Goal: Use online tool/utility: Utilize a website feature to perform a specific function

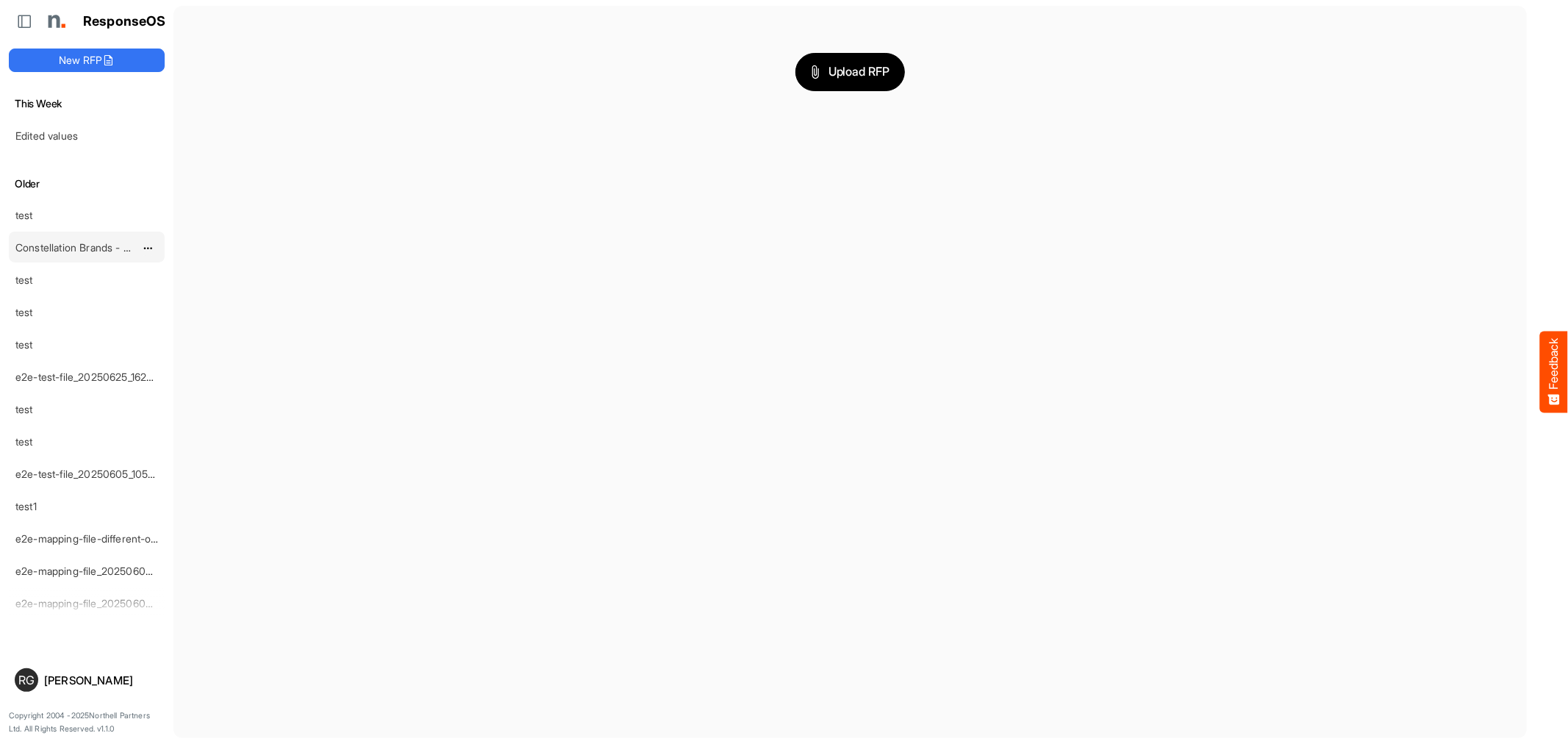
click at [83, 244] on link "Constellation Brands - Print (Cleaned)" at bounding box center [104, 247] width 178 height 13
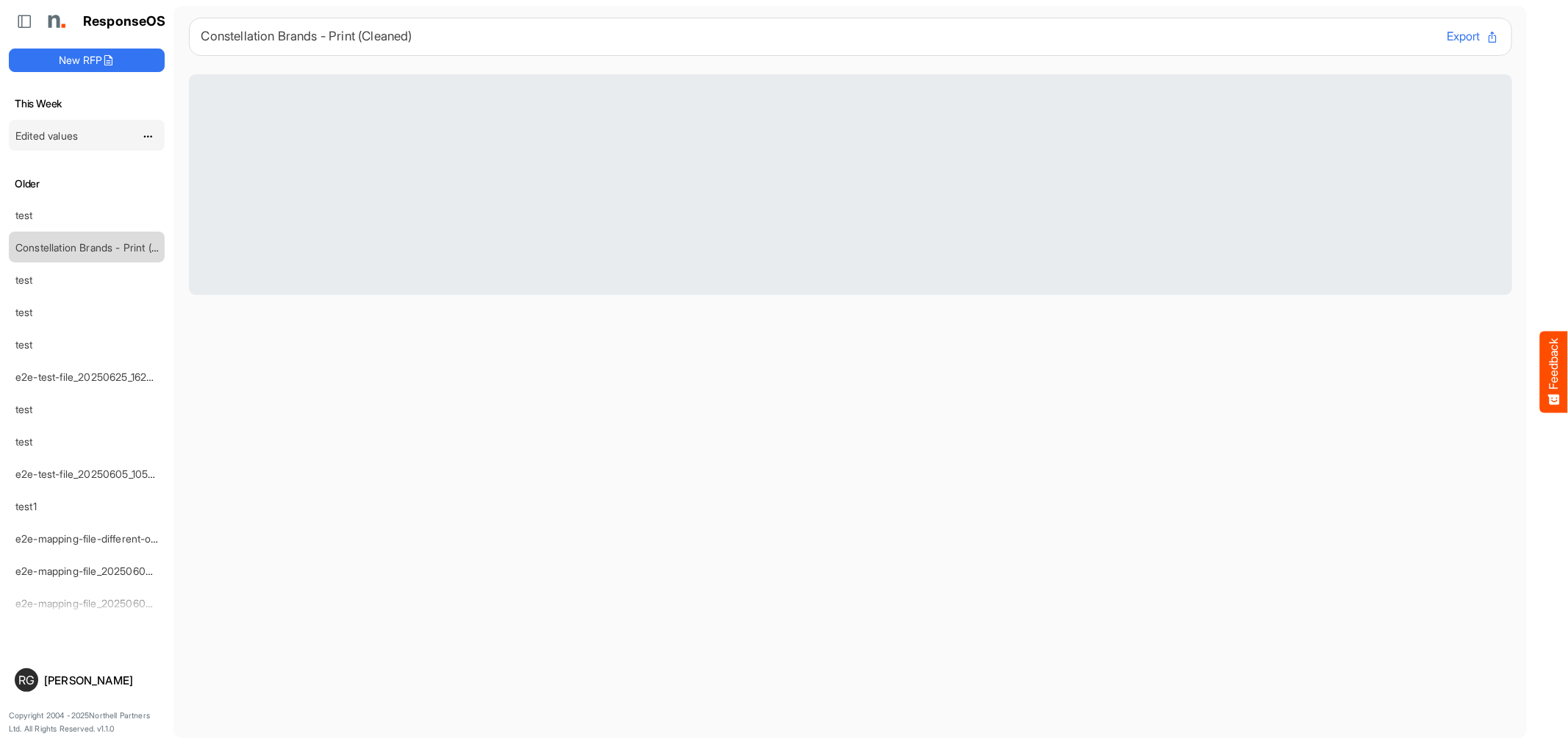
click at [74, 135] on link "Edited values" at bounding box center [46, 136] width 63 height 13
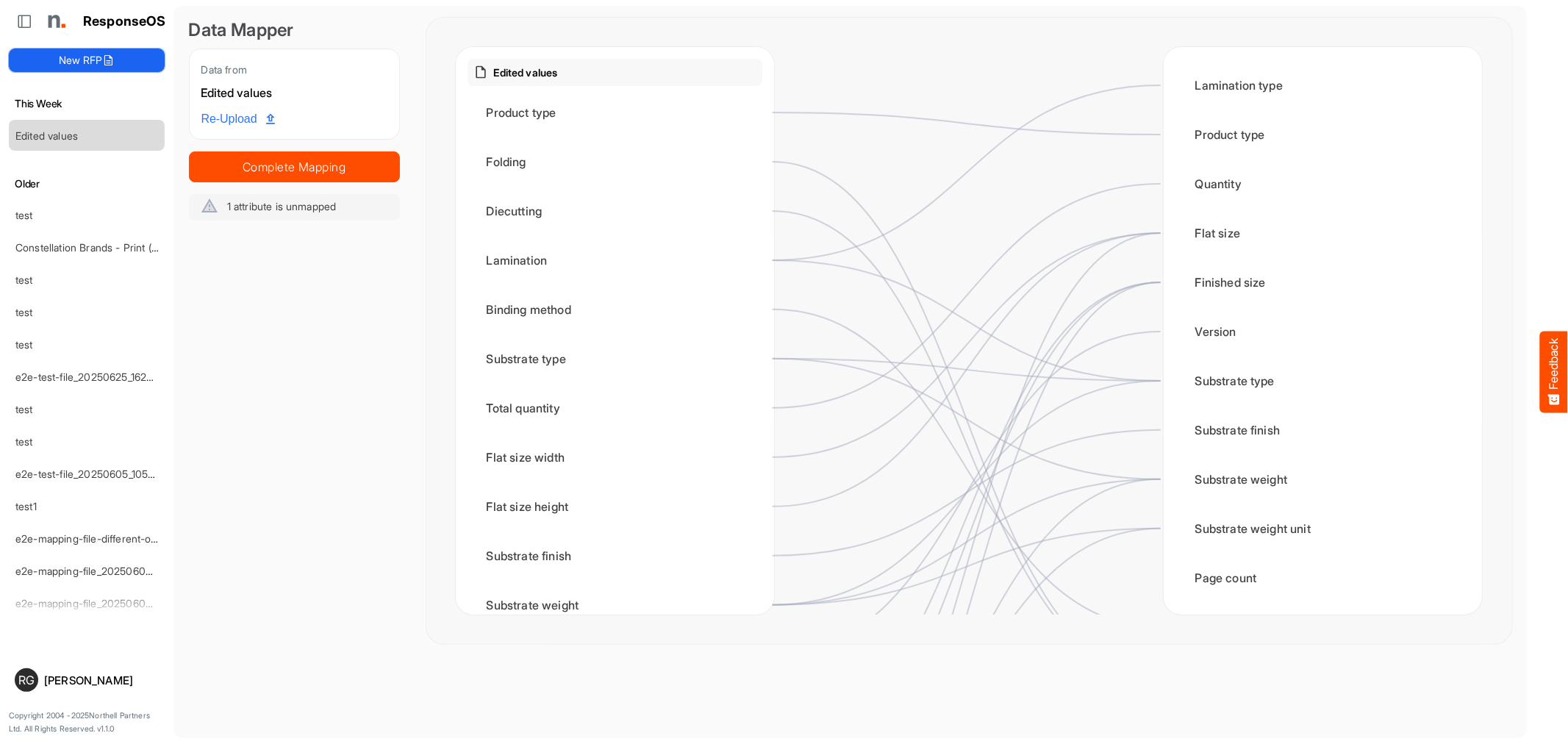
click at [78, 60] on button "New RFP" at bounding box center [87, 60] width 155 height 23
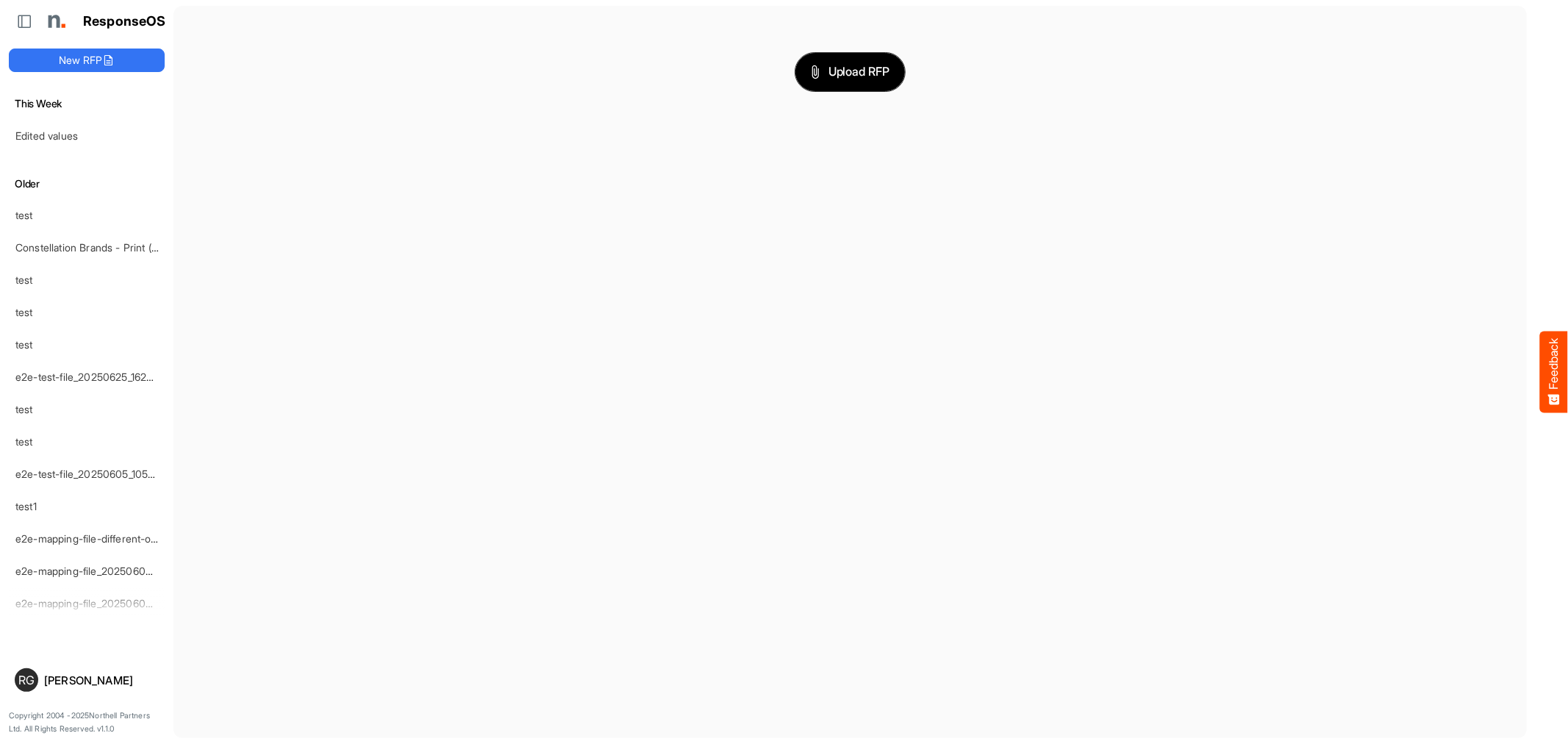
click at [823, 63] on span "Upload RFP" at bounding box center [850, 71] width 80 height 19
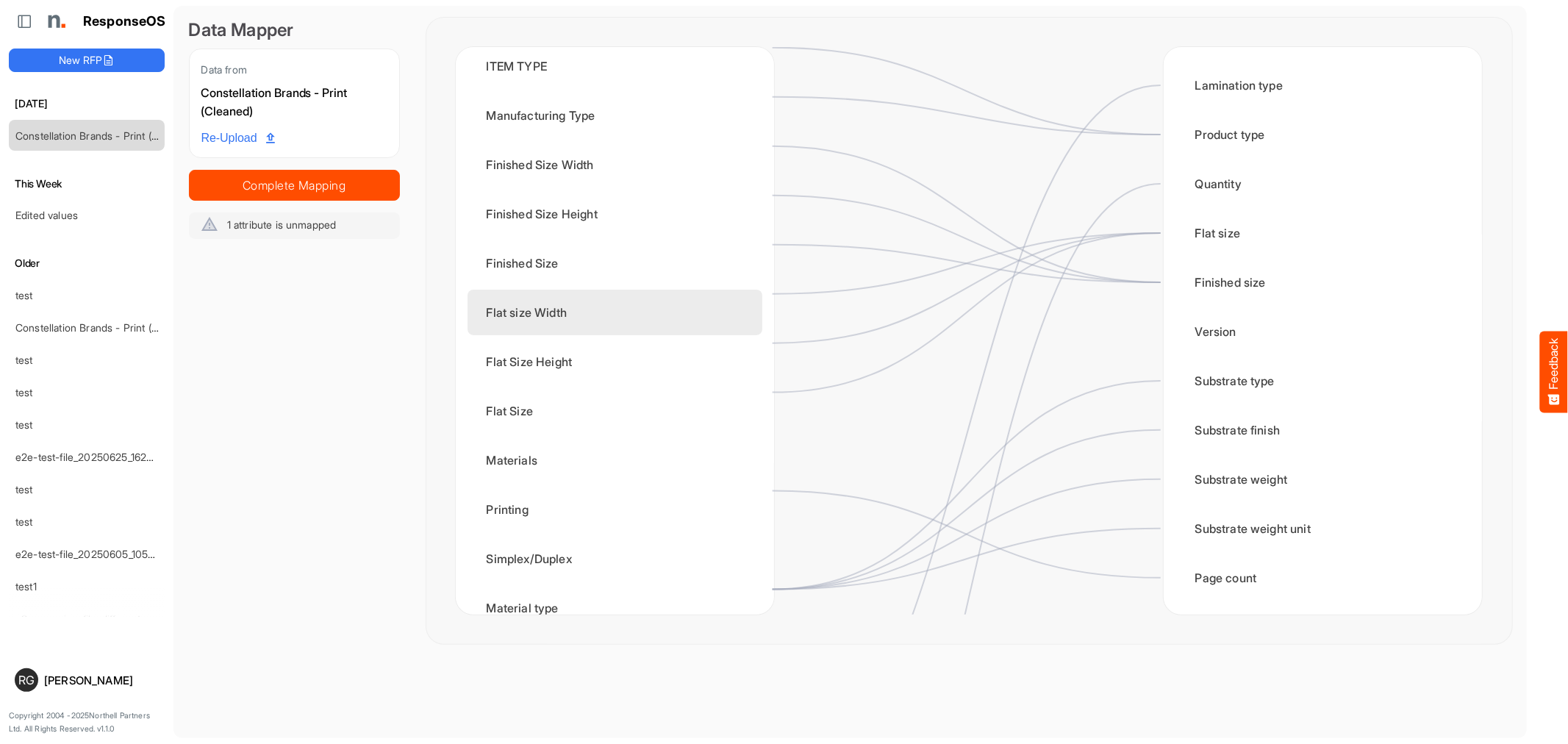
scroll to position [163, 0]
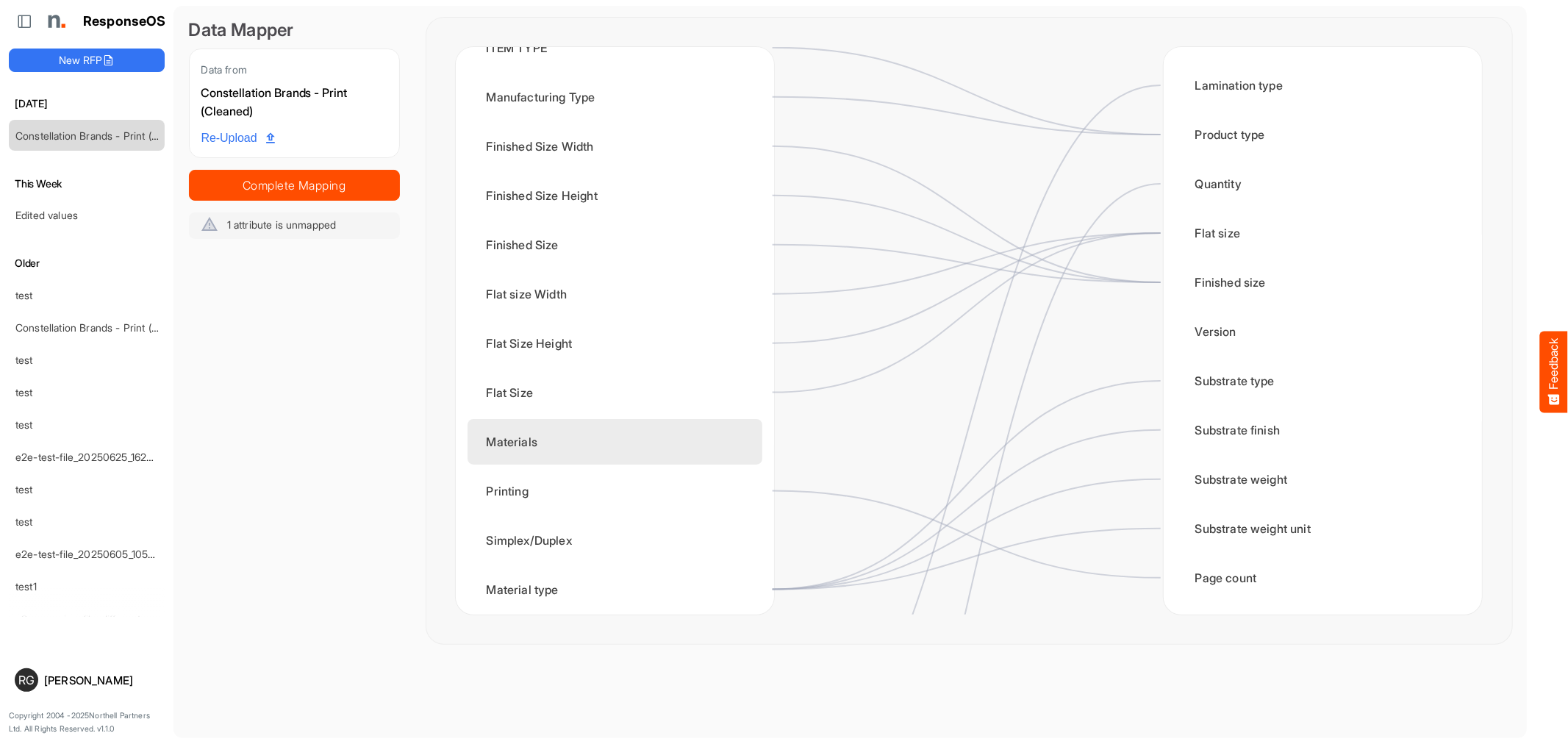
click at [641, 446] on div "Materials" at bounding box center [615, 441] width 295 height 46
click at [731, 436] on div "Materials" at bounding box center [615, 441] width 295 height 46
click at [689, 439] on div "Materials" at bounding box center [615, 441] width 295 height 46
click at [763, 441] on div "Constellation Brands - Print (Cleaned) ITEM DESIGNATION Original Row ITEM TYPE …" at bounding box center [615, 330] width 318 height 567
click at [744, 443] on div "Materials" at bounding box center [615, 441] width 295 height 46
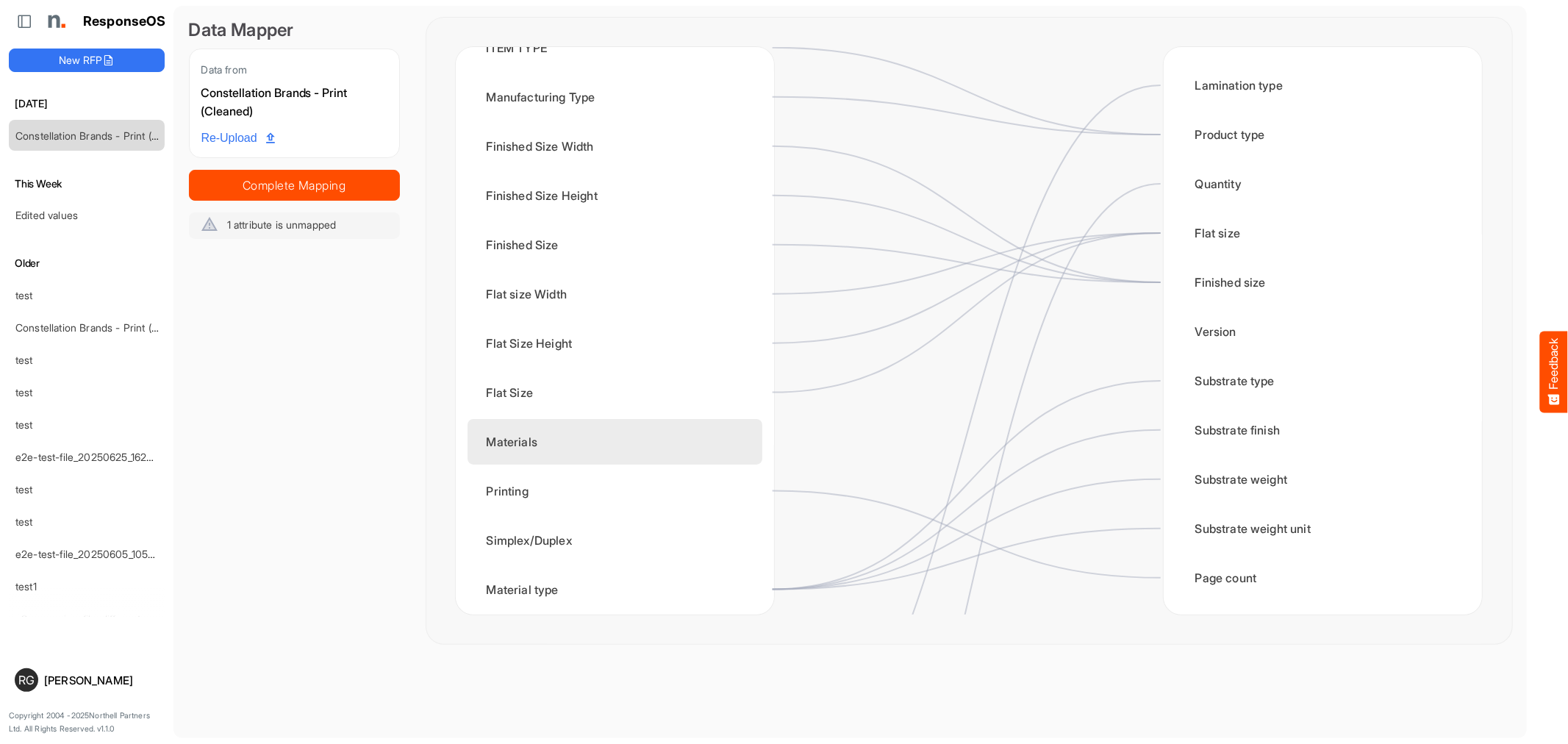
click at [749, 441] on div "Materials" at bounding box center [615, 441] width 295 height 46
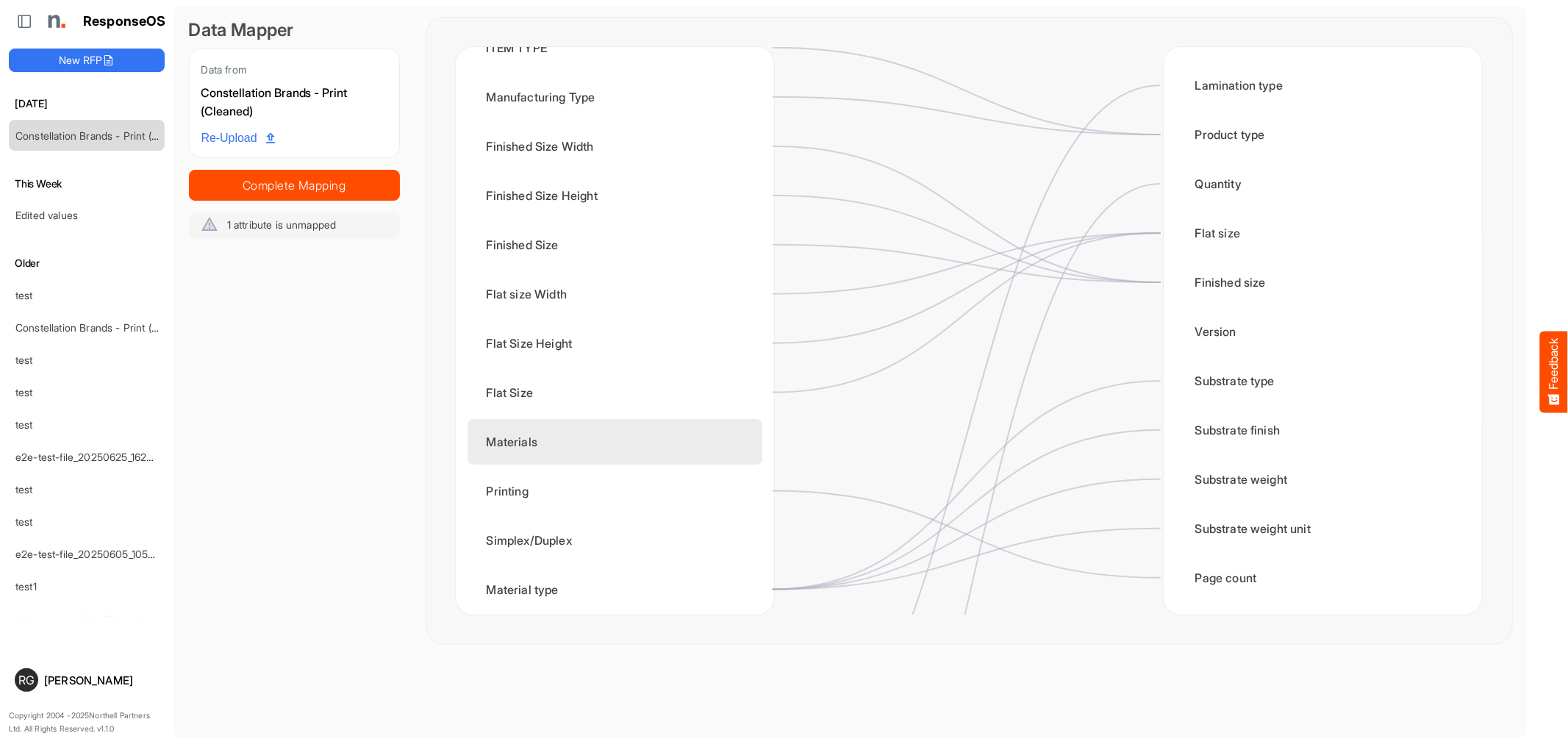
click at [749, 441] on div "Materials" at bounding box center [615, 441] width 295 height 46
drag, startPoint x: 749, startPoint y: 441, endPoint x: 734, endPoint y: 448, distance: 16.6
click at [736, 447] on div "Materials" at bounding box center [615, 441] width 295 height 46
click at [532, 441] on div "Materials" at bounding box center [615, 441] width 295 height 46
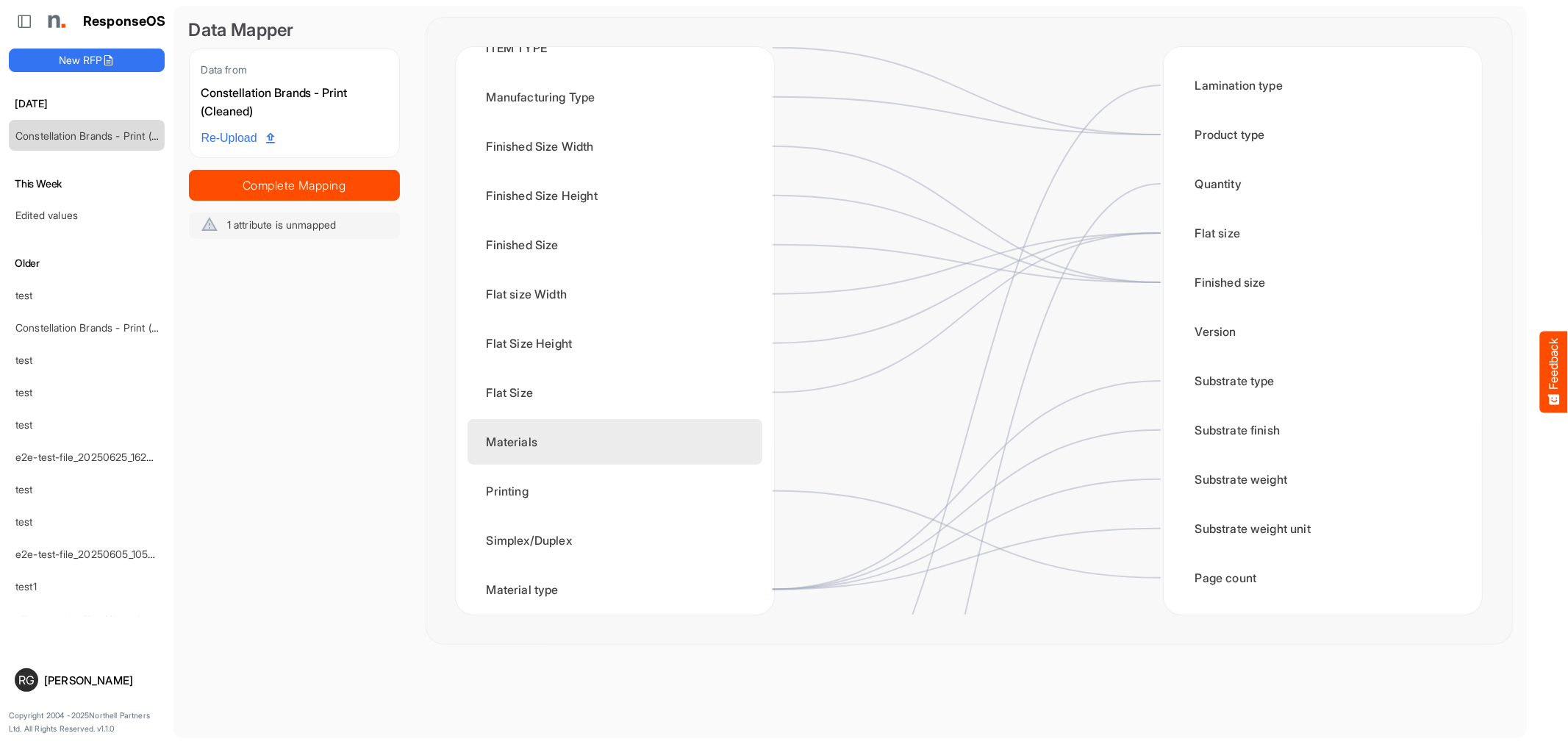
drag, startPoint x: 532, startPoint y: 441, endPoint x: 784, endPoint y: 416, distance: 253.2
click at [535, 441] on div "Materials" at bounding box center [615, 441] width 295 height 46
click at [760, 441] on div "Constellation Brands - Print (Cleaned) ITEM DESIGNATION Original Row ITEM TYPE …" at bounding box center [615, 330] width 318 height 567
click at [734, 434] on div "Materials" at bounding box center [615, 441] width 295 height 46
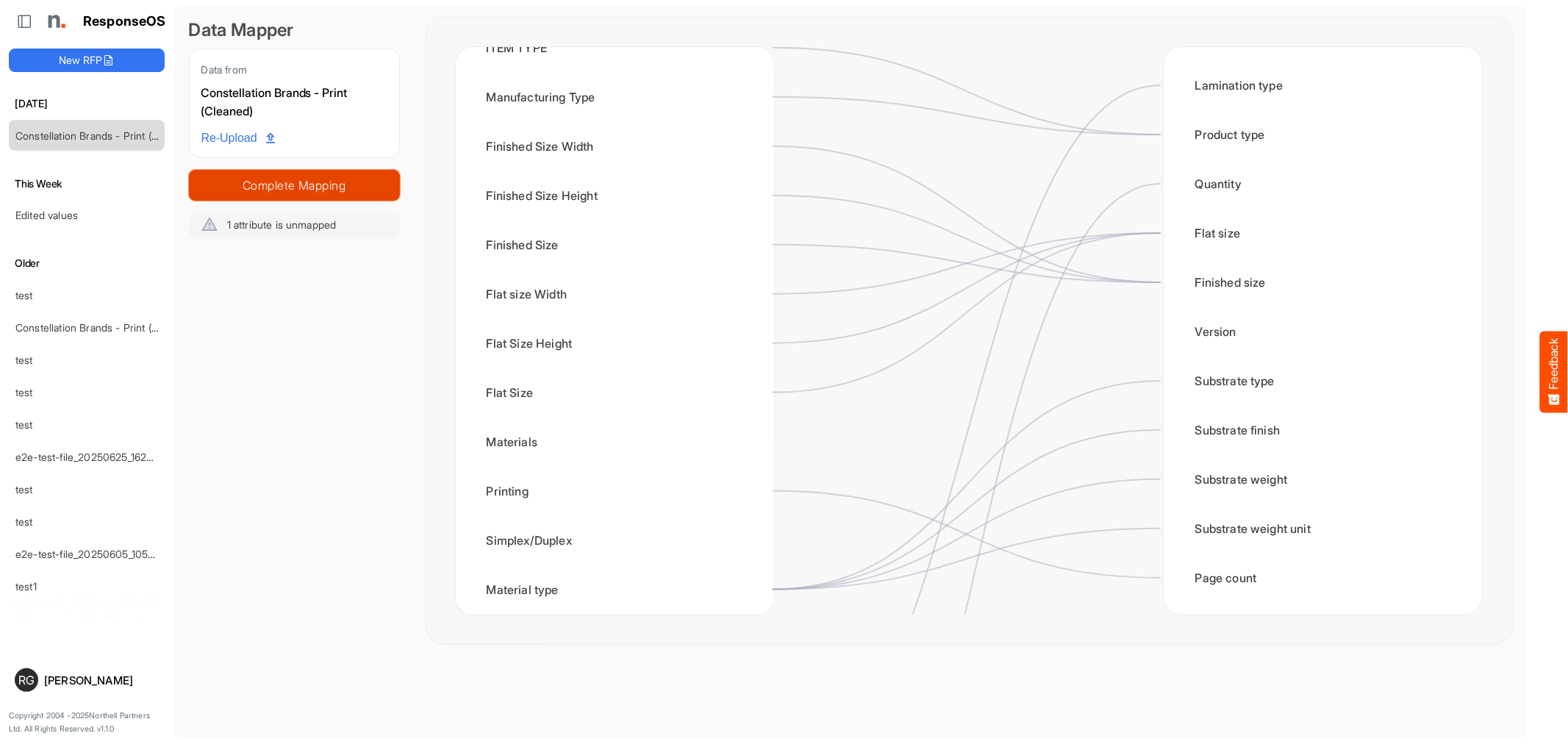
click at [290, 175] on span "Complete Mapping" at bounding box center [294, 185] width 209 height 21
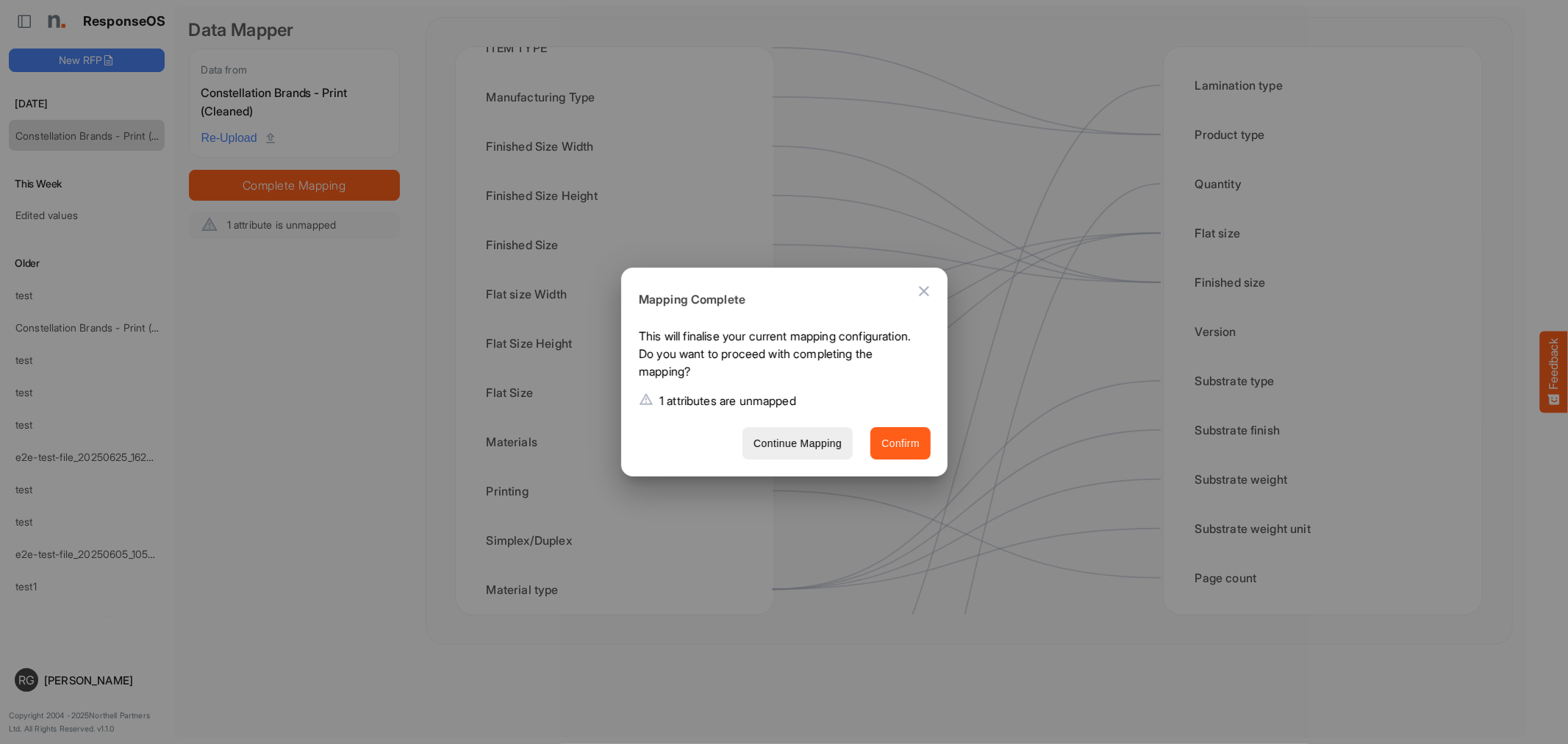
click at [893, 447] on span "Confirm" at bounding box center [900, 443] width 38 height 19
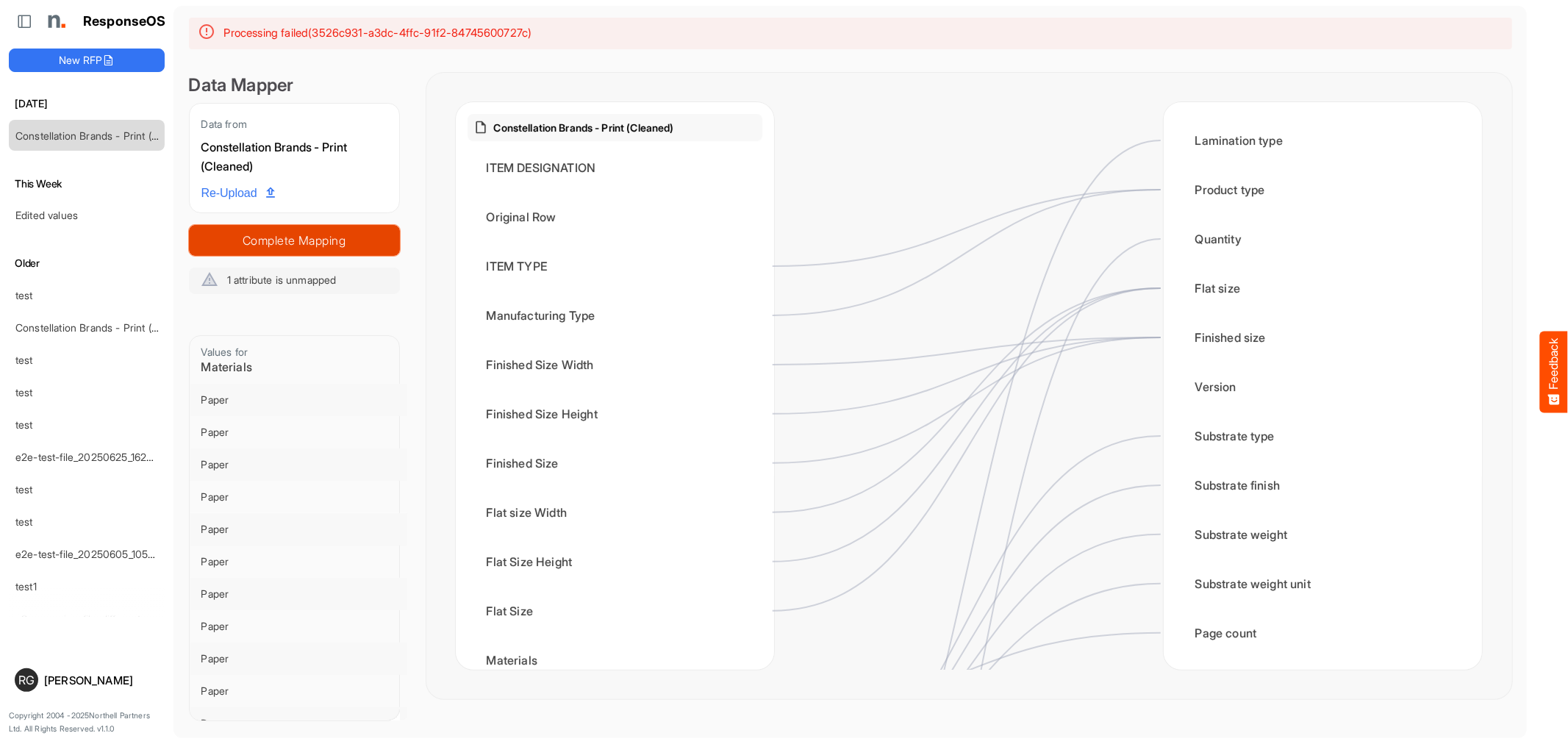
click at [325, 239] on span "Complete Mapping" at bounding box center [294, 240] width 209 height 21
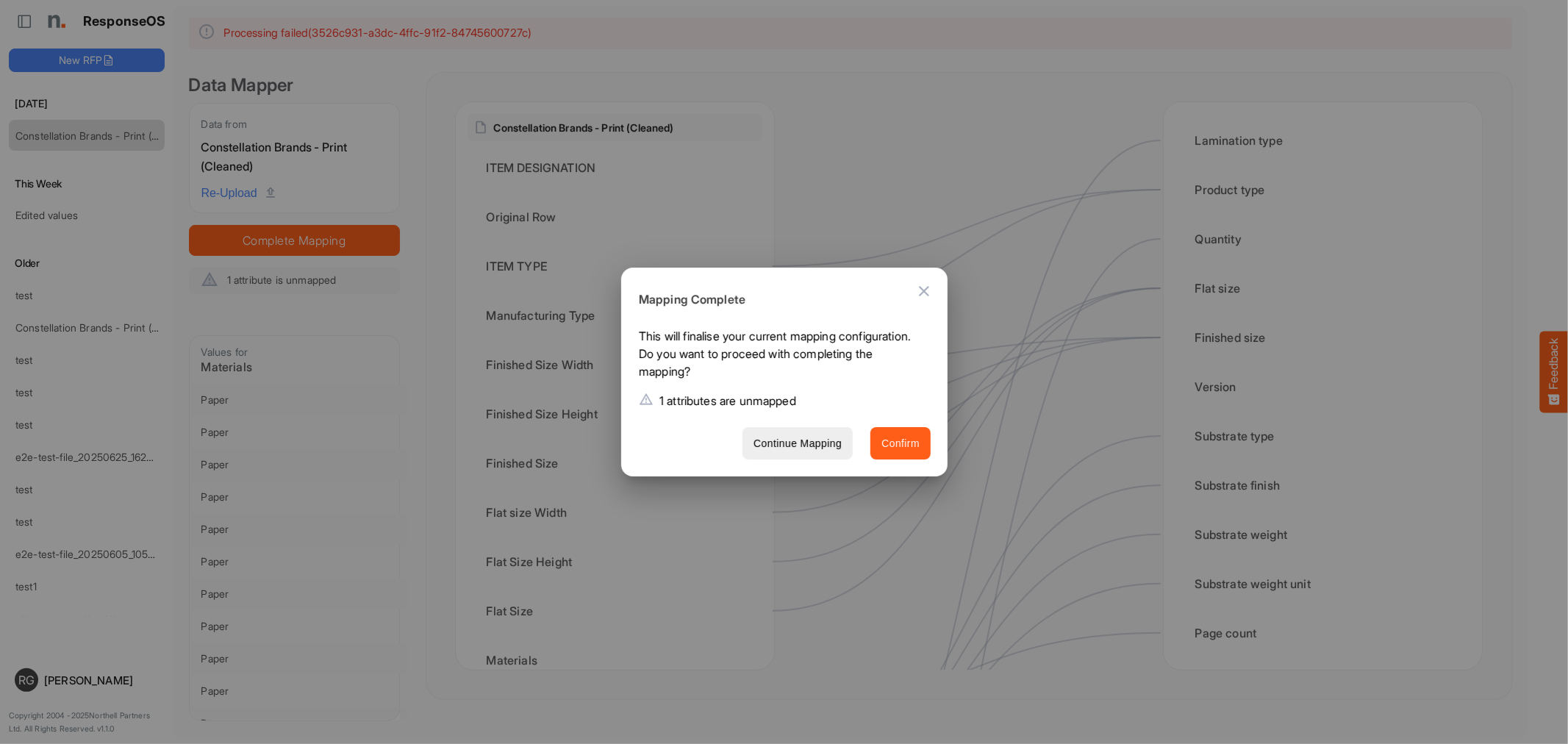
click at [886, 441] on span "Confirm" at bounding box center [900, 443] width 38 height 19
